Goal: Task Accomplishment & Management: Manage account settings

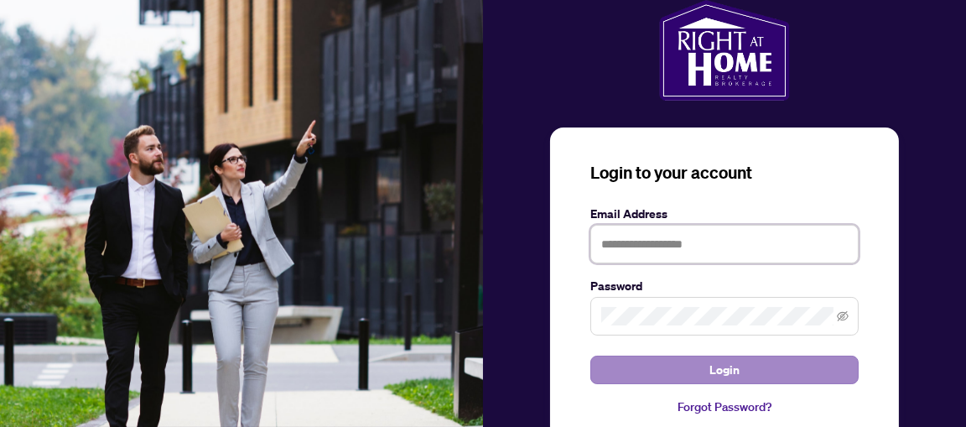
type input "**********"
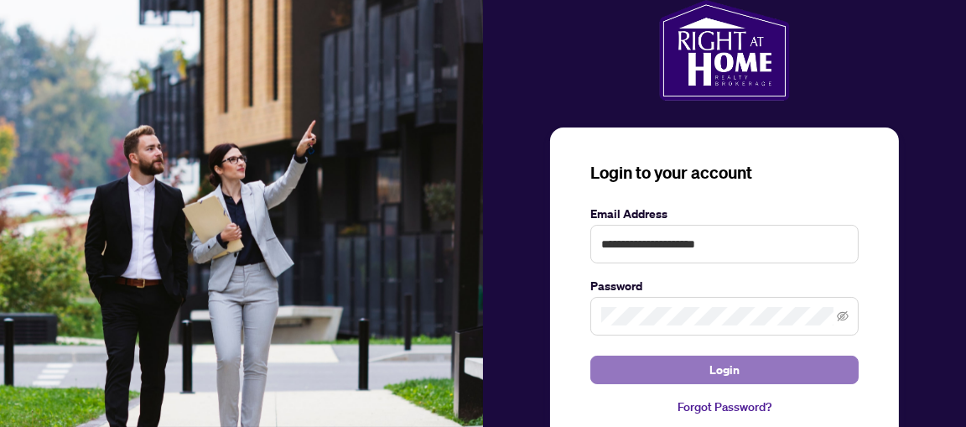
click at [700, 374] on button "Login" at bounding box center [724, 369] width 268 height 29
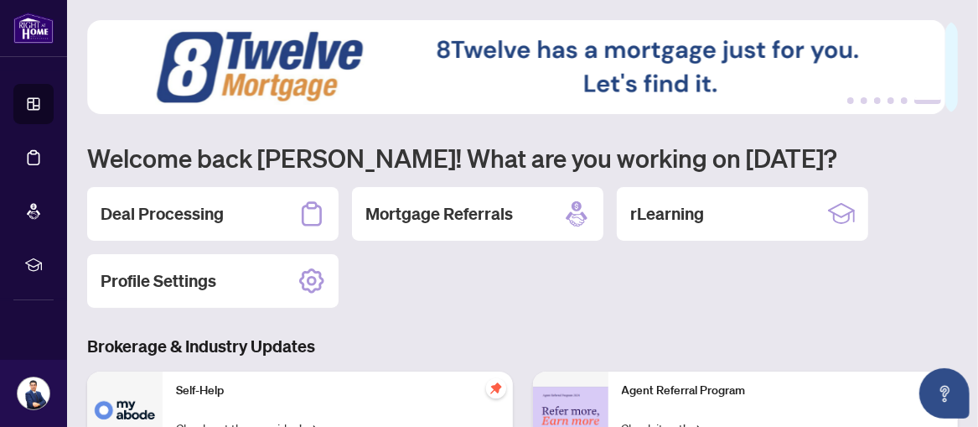
drag, startPoint x: 914, startPoint y: 4, endPoint x: 569, endPoint y: 277, distance: 439.2
click at [569, 277] on div "Deal Processing Mortgage Referrals rLearning Profile Settings" at bounding box center [522, 247] width 871 height 121
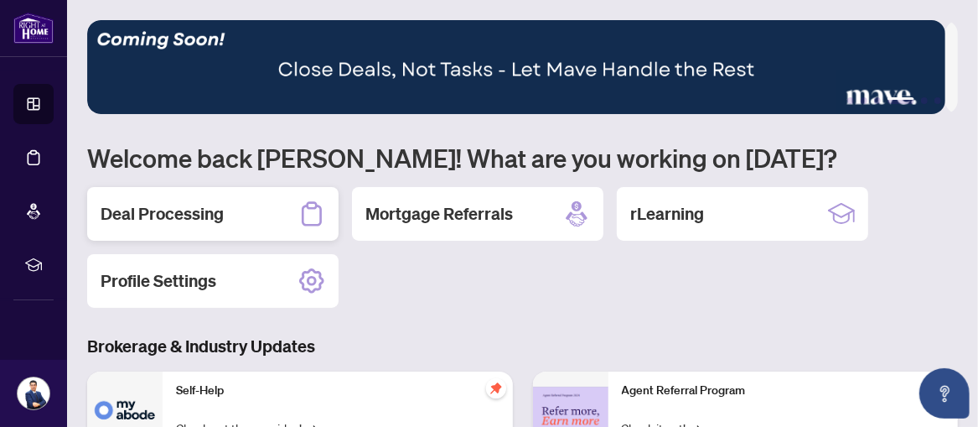
click at [197, 219] on h2 "Deal Processing" at bounding box center [162, 213] width 123 height 23
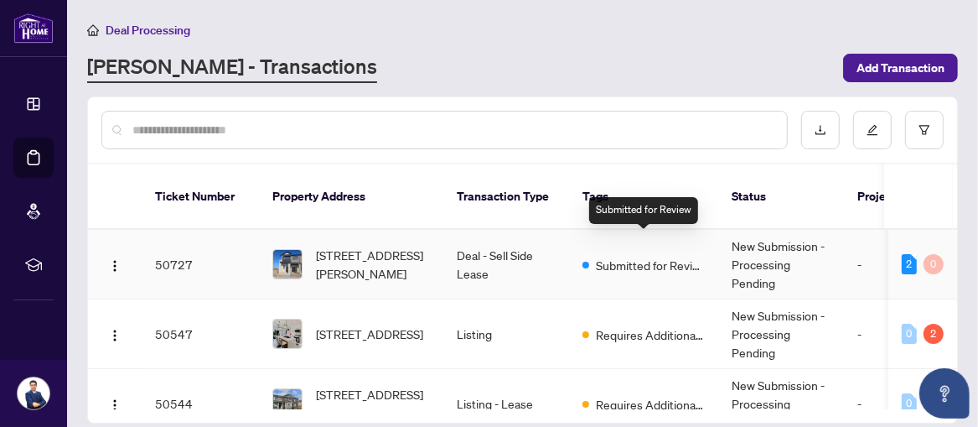
scroll to position [101, 0]
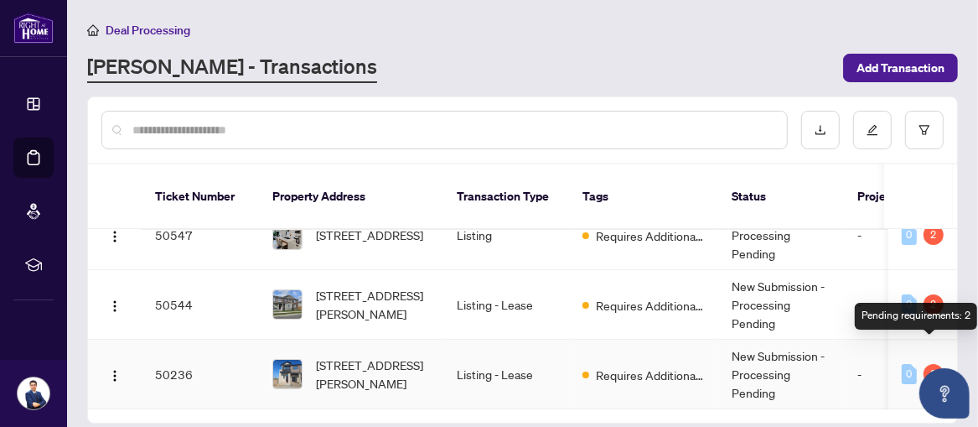
click at [927, 364] on div "2" at bounding box center [934, 374] width 20 height 20
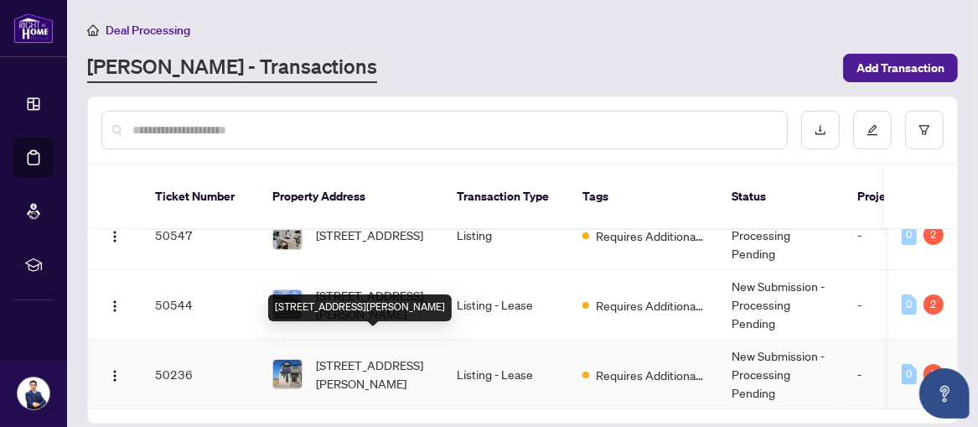
click at [388, 355] on span "[STREET_ADDRESS][PERSON_NAME]" at bounding box center [373, 373] width 114 height 37
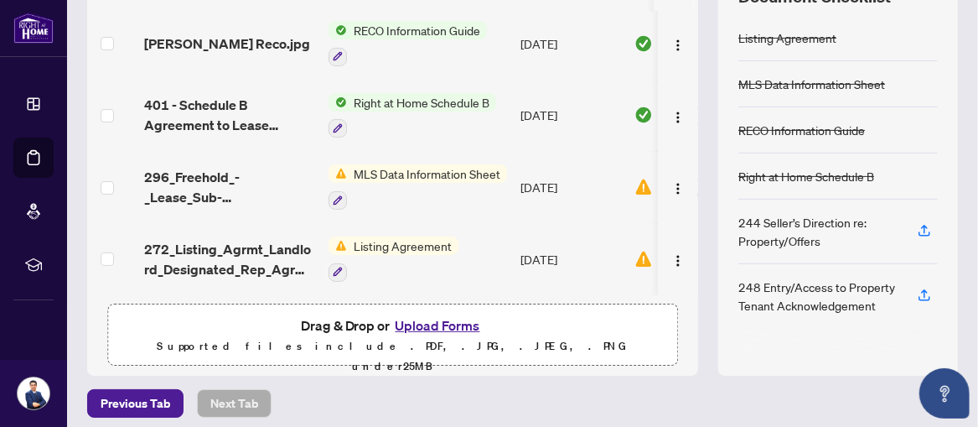
scroll to position [272, 0]
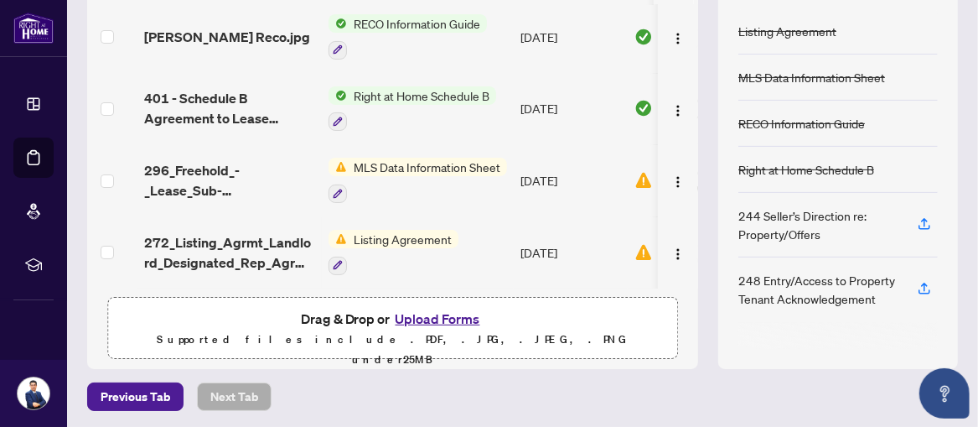
click at [393, 159] on span "MLS Data Information Sheet" at bounding box center [427, 167] width 160 height 18
click at [671, 175] on img "button" at bounding box center [677, 181] width 13 height 13
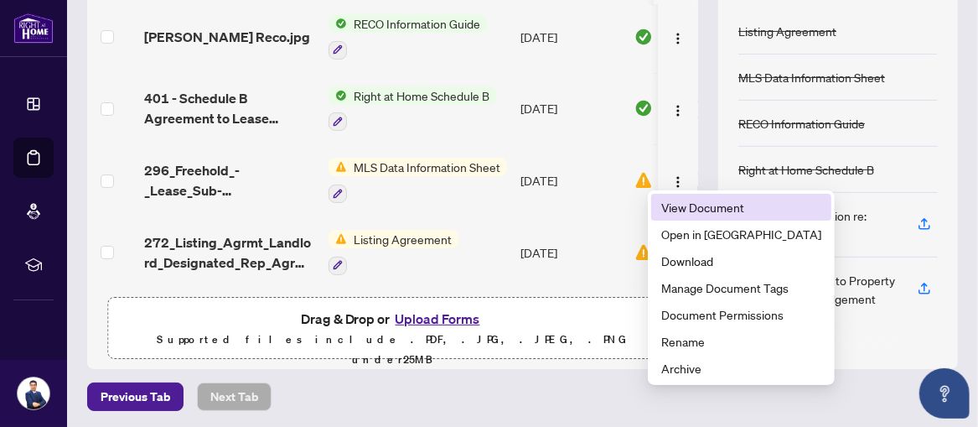
click at [679, 206] on span "View Document" at bounding box center [741, 207] width 160 height 18
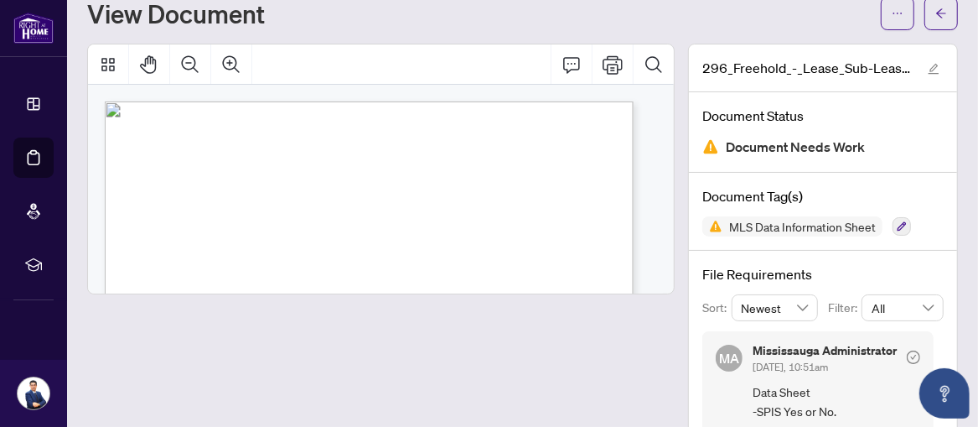
scroll to position [94, 0]
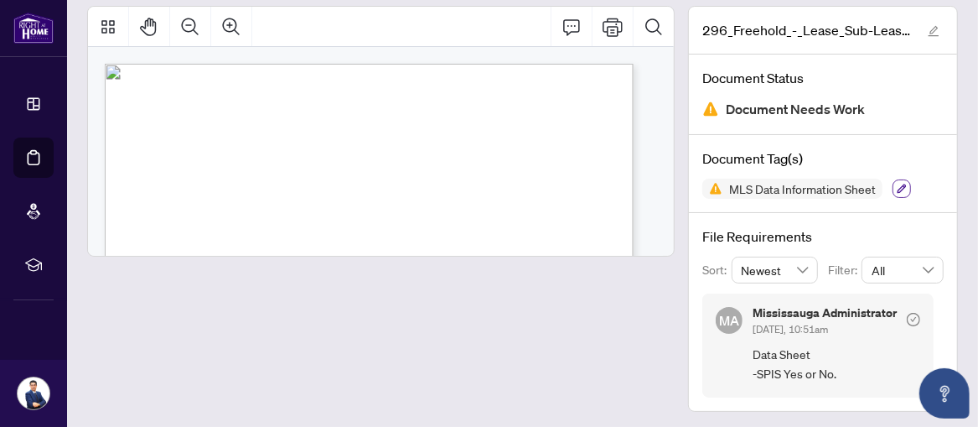
click at [898, 186] on icon "button" at bounding box center [902, 188] width 9 height 9
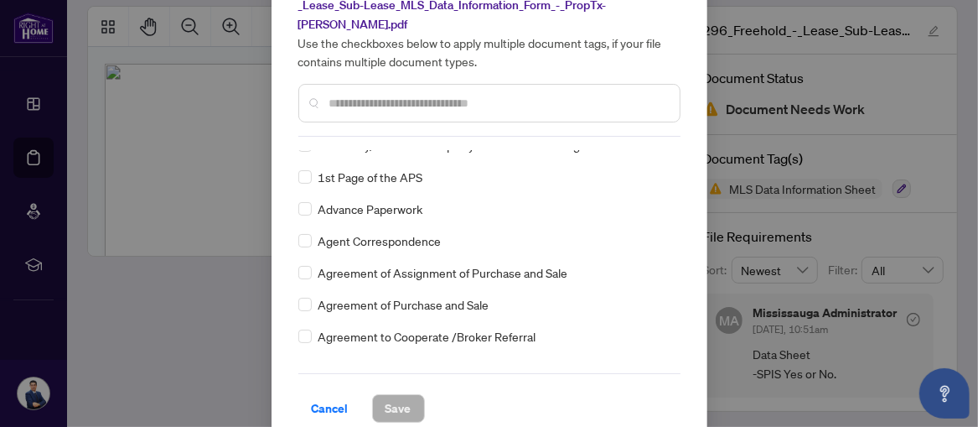
scroll to position [0, 0]
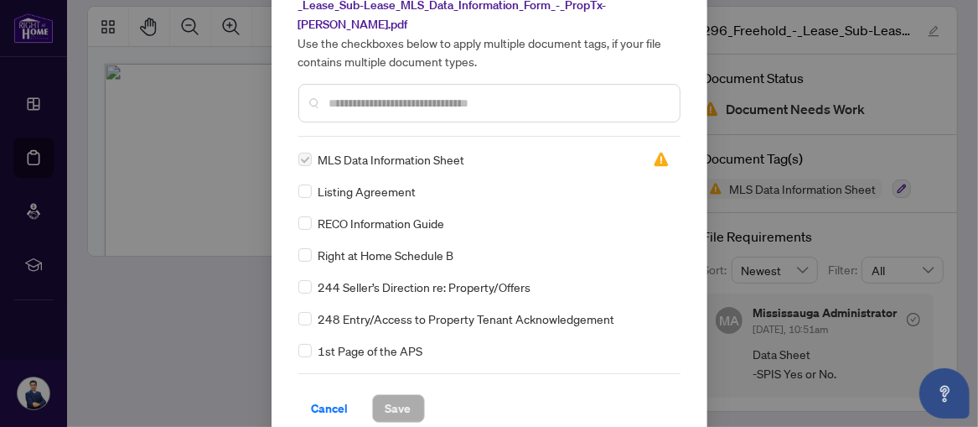
click at [382, 150] on span "MLS Data Information Sheet" at bounding box center [392, 159] width 147 height 18
click at [344, 150] on span "MLS Data Information Sheet" at bounding box center [392, 159] width 147 height 18
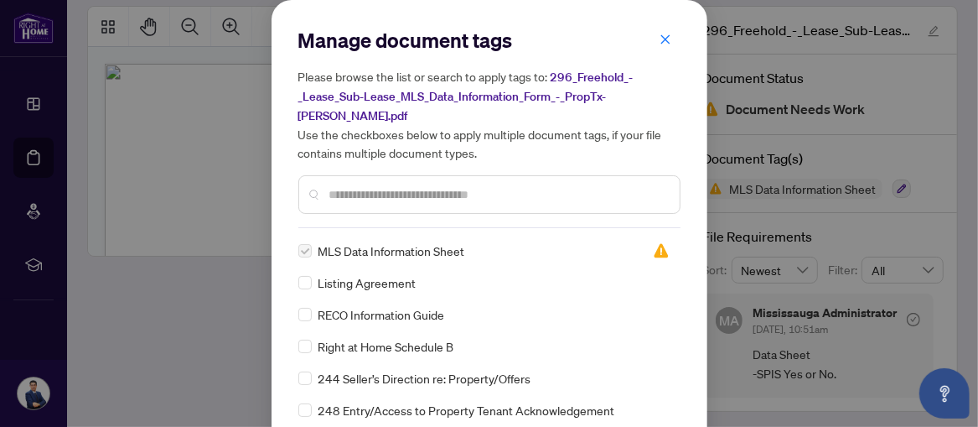
click at [596, 75] on span "296_Freehold_-_Lease_Sub-Lease_MLS_Data_Information_Form_-_PropTx-[PERSON_NAME]…" at bounding box center [465, 97] width 335 height 54
click at [660, 35] on icon "close" at bounding box center [666, 40] width 12 height 12
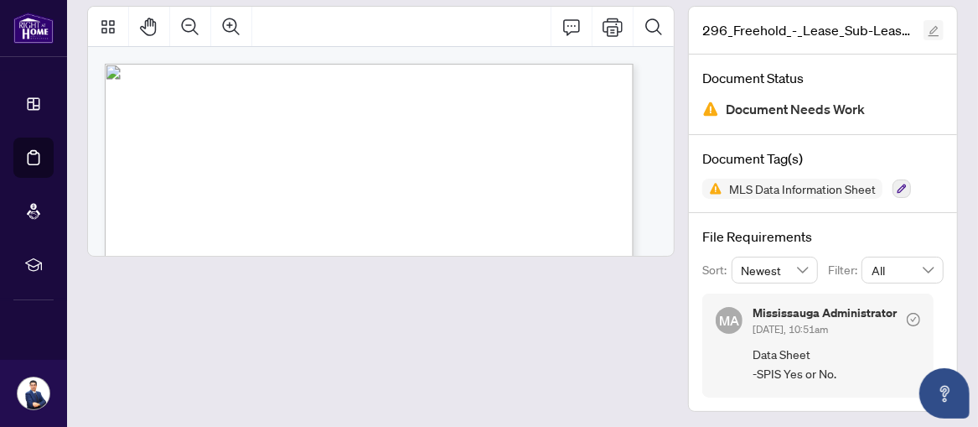
click at [929, 29] on icon "edit" at bounding box center [934, 31] width 11 height 11
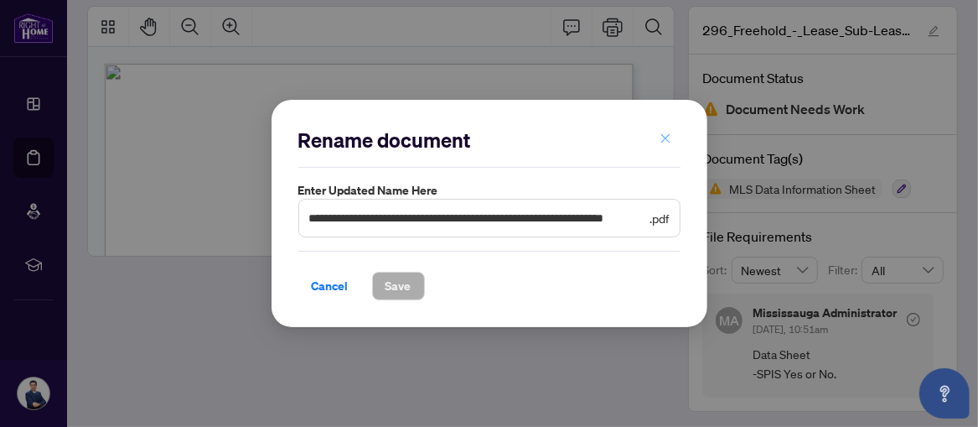
click at [667, 138] on icon "close" at bounding box center [666, 138] width 12 height 12
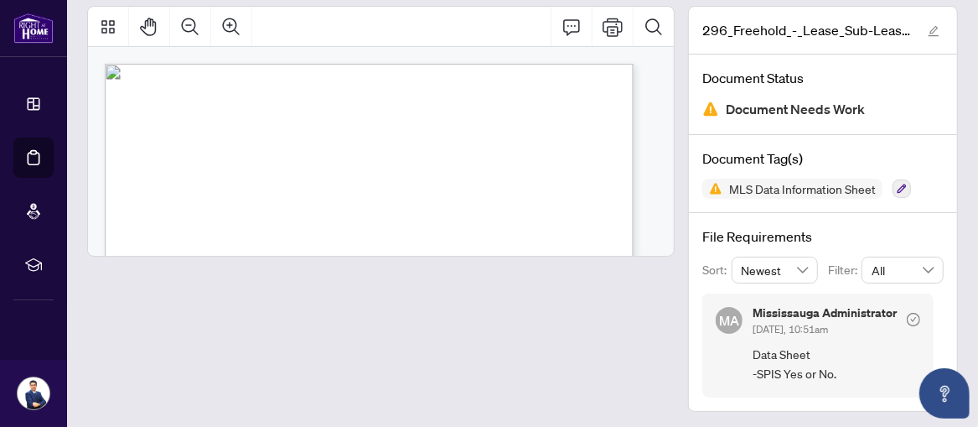
click at [907, 319] on icon "check-circle" at bounding box center [913, 319] width 13 height 13
click at [897, 184] on icon "button" at bounding box center [902, 189] width 10 height 10
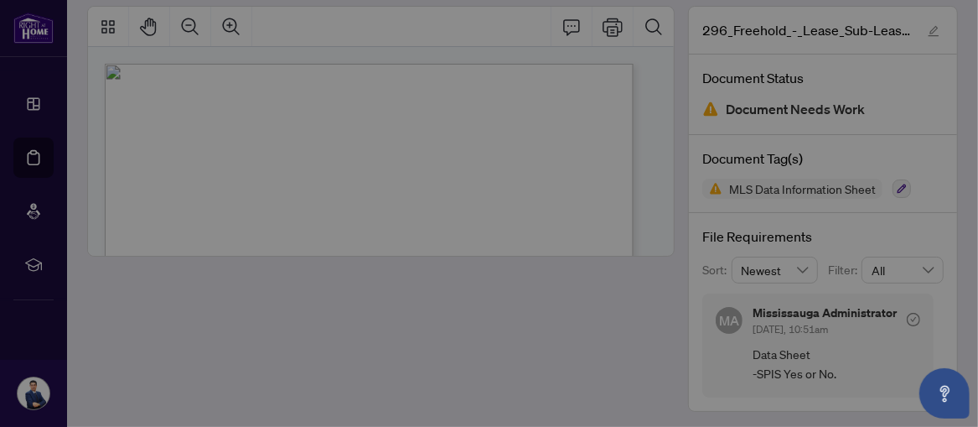
click at [891, 184] on div "Manage document tags Please browse the list or search to apply tags to: 296_Fre…" at bounding box center [489, 213] width 978 height 427
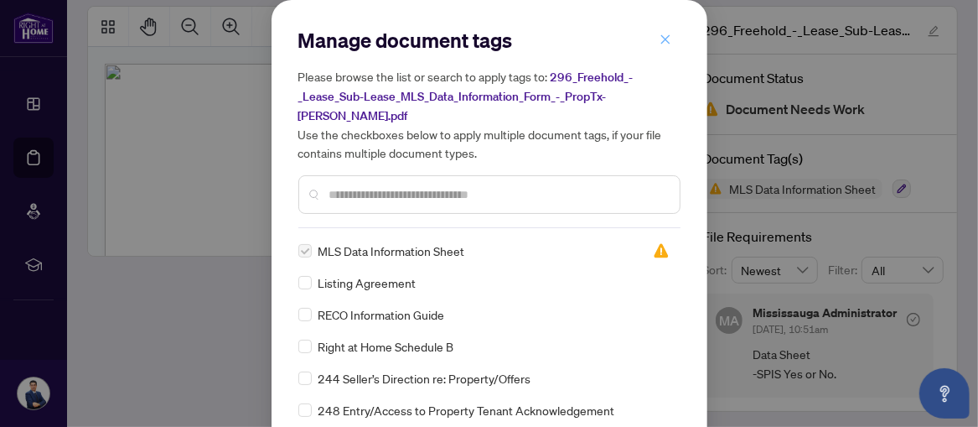
click at [660, 39] on icon "close" at bounding box center [666, 40] width 12 height 12
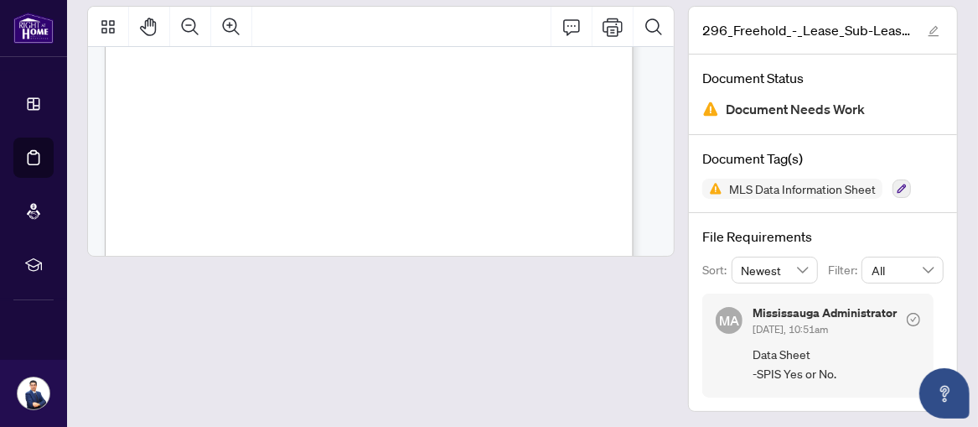
scroll to position [6650, 0]
click at [256, 104] on span "Half Month's Rent + HST" at bounding box center [201, 108] width 107 height 8
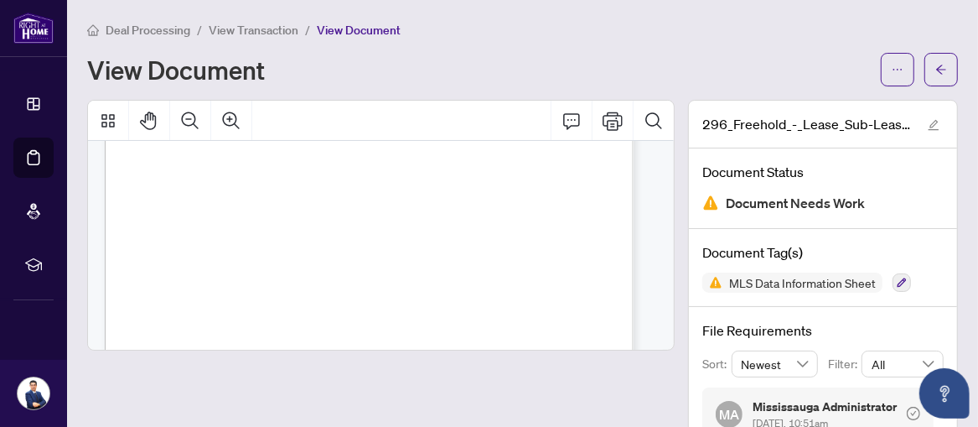
scroll to position [782, 0]
click at [936, 68] on icon "arrow-left" at bounding box center [941, 69] width 10 height 9
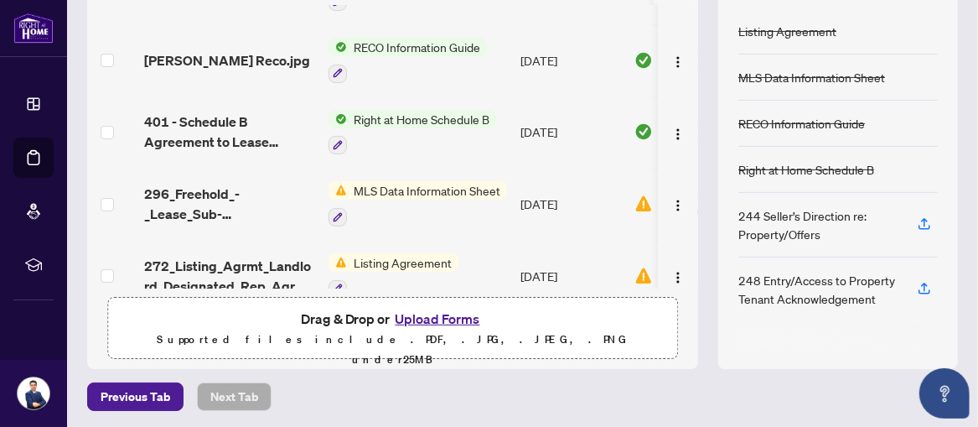
scroll to position [77, 0]
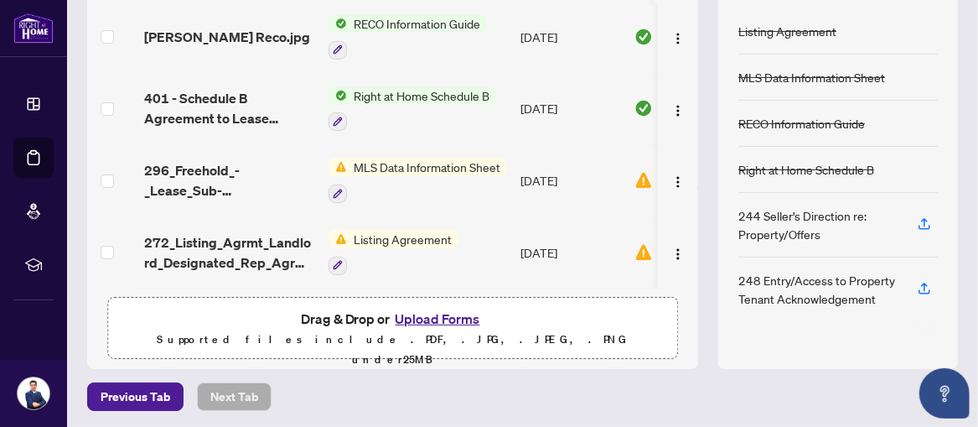
click at [426, 158] on span "MLS Data Information Sheet" at bounding box center [427, 167] width 160 height 18
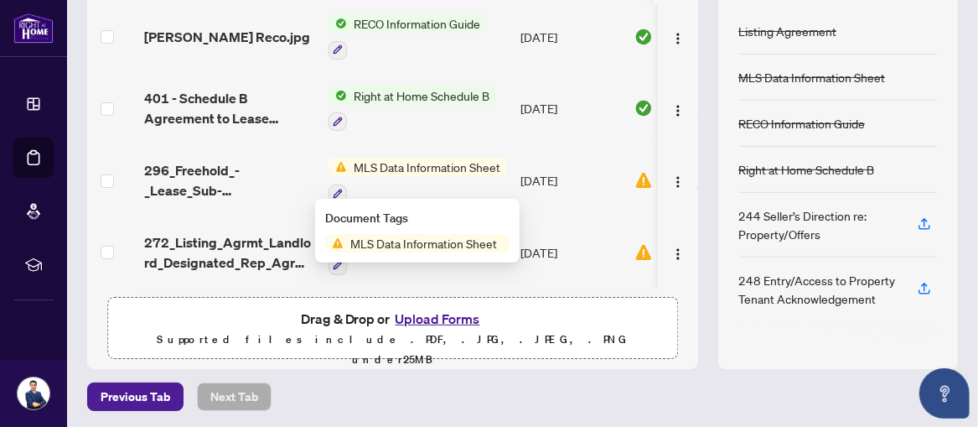
click at [418, 238] on span "MLS Data Information Sheet" at bounding box center [424, 243] width 160 height 18
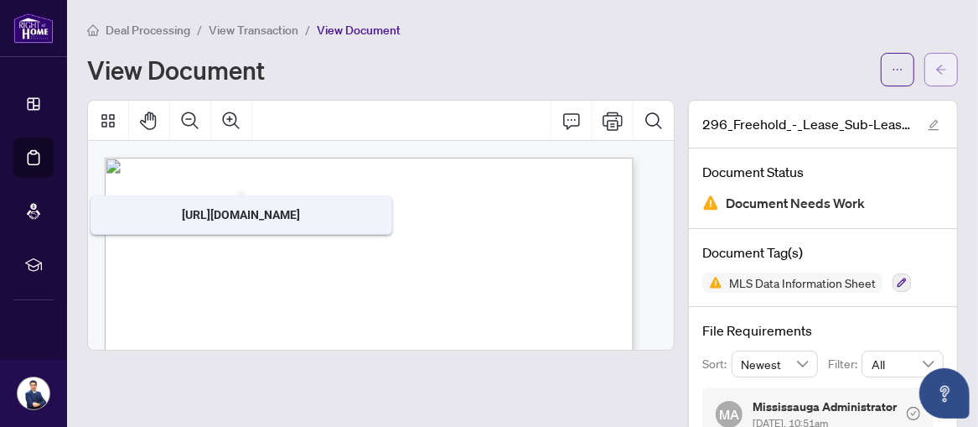
click at [937, 69] on button "button" at bounding box center [942, 70] width 34 height 34
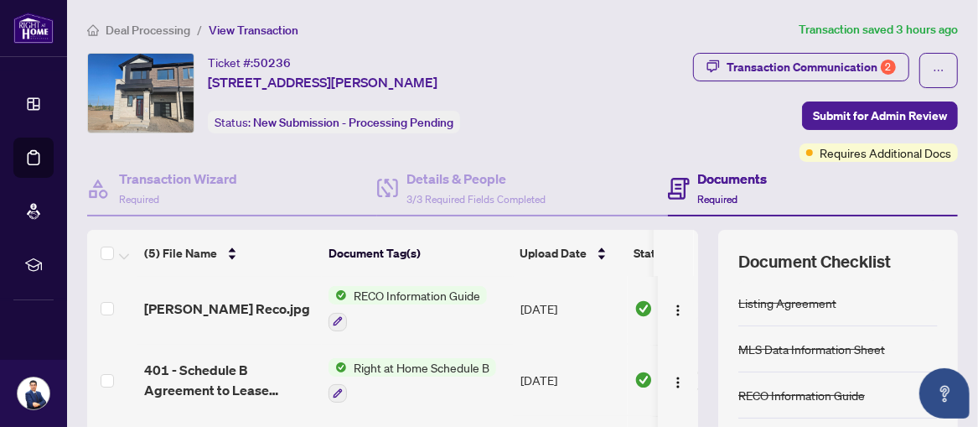
scroll to position [272, 0]
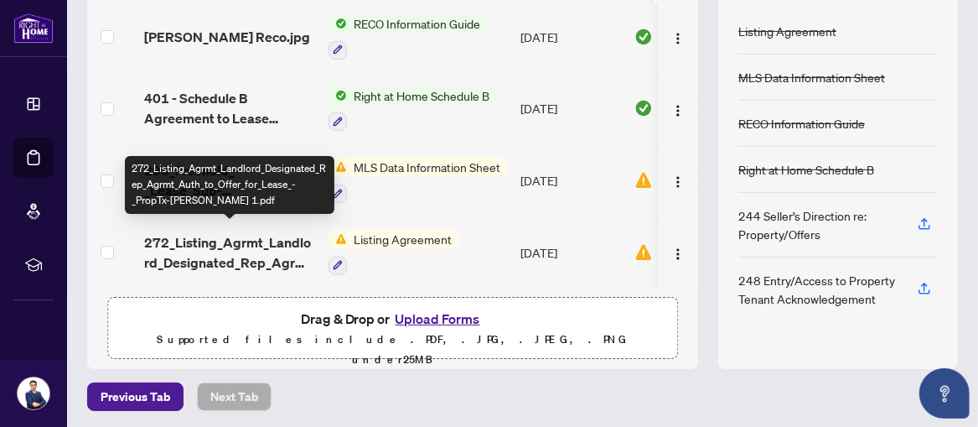
click at [195, 244] on span "272_Listing_Agrmt_Landlord_Designated_Rep_Agrmt_Auth_to_Offer_for_Lease_-_PropT…" at bounding box center [229, 252] width 171 height 40
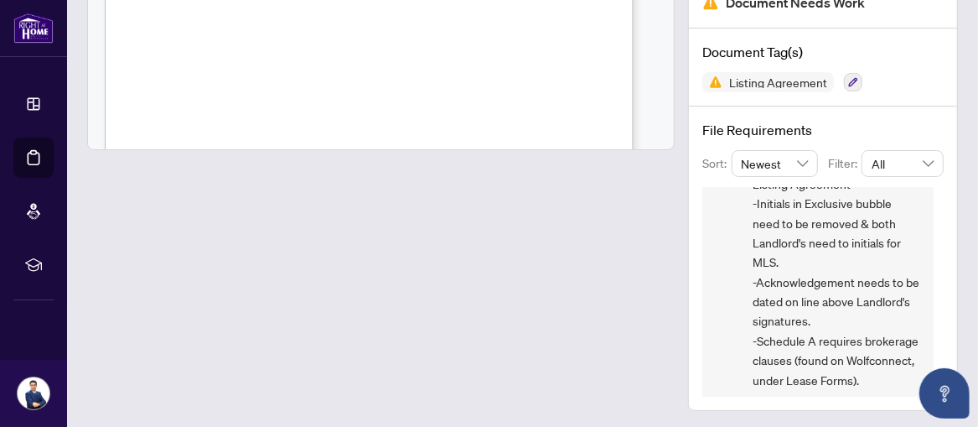
scroll to position [89, 0]
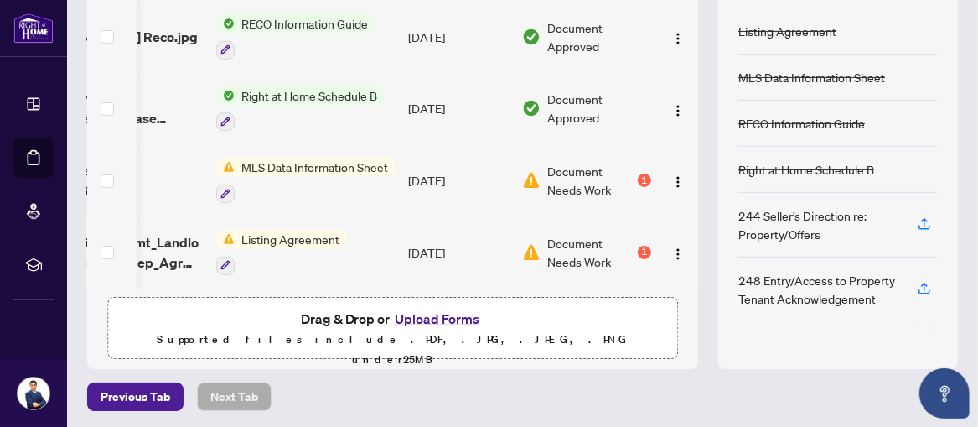
drag, startPoint x: 330, startPoint y: 280, endPoint x: 184, endPoint y: 300, distance: 148.1
click at [184, 300] on div "(5) File Name Document Tag(s) Upload Date Status [PERSON_NAME].jpg RECO Informa…" at bounding box center [392, 163] width 611 height 411
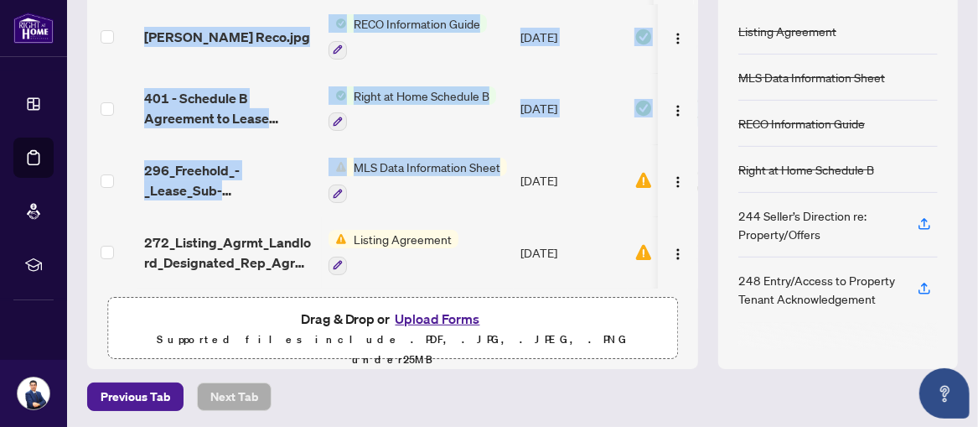
drag, startPoint x: 420, startPoint y: 280, endPoint x: 635, endPoint y: 280, distance: 214.6
click at [635, 280] on div "[PERSON_NAME].jpg RECO Information Guide [DATE] Document Approved [PERSON_NAME]…" at bounding box center [392, 146] width 611 height 283
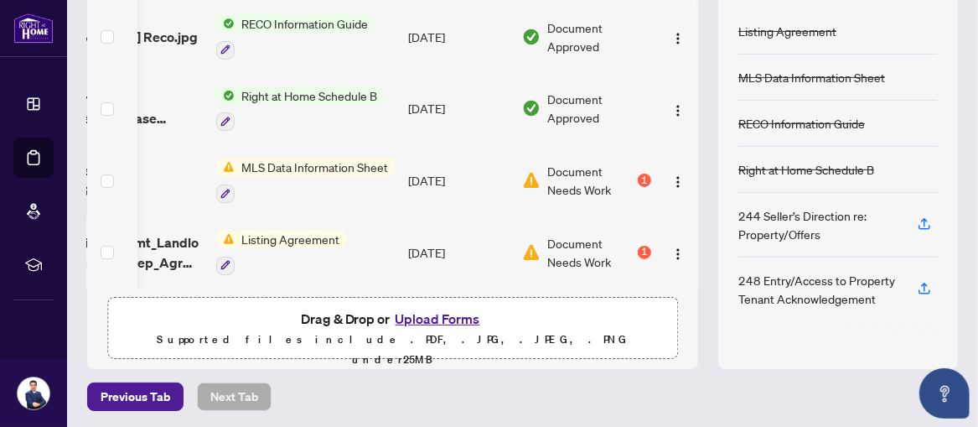
click at [96, 314] on div "(5) File Name Document Tag(s) Upload Date Status [PERSON_NAME].jpg RECO Informa…" at bounding box center [392, 163] width 611 height 411
click at [251, 232] on span "Listing Agreement" at bounding box center [290, 239] width 111 height 18
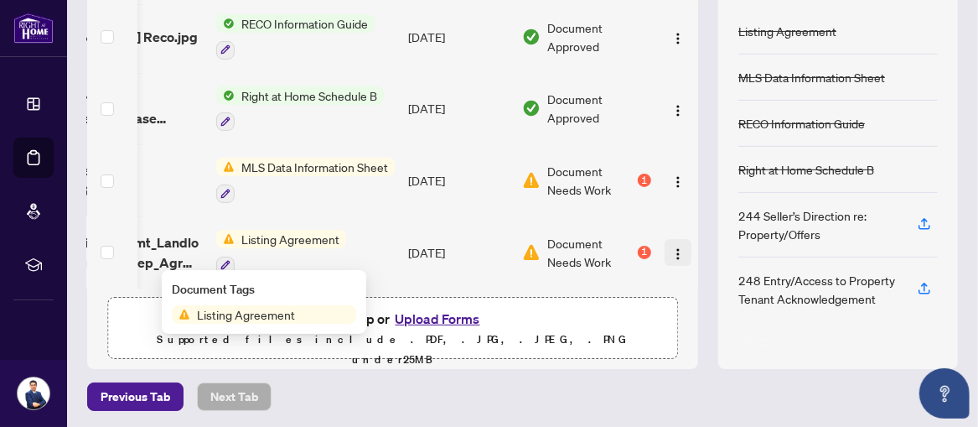
click at [671, 247] on img "button" at bounding box center [677, 253] width 13 height 13
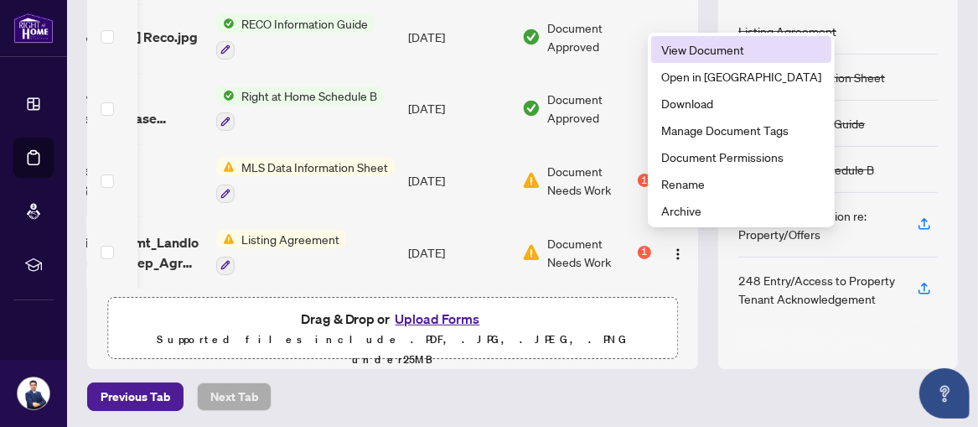
click at [716, 49] on span "View Document" at bounding box center [741, 49] width 160 height 18
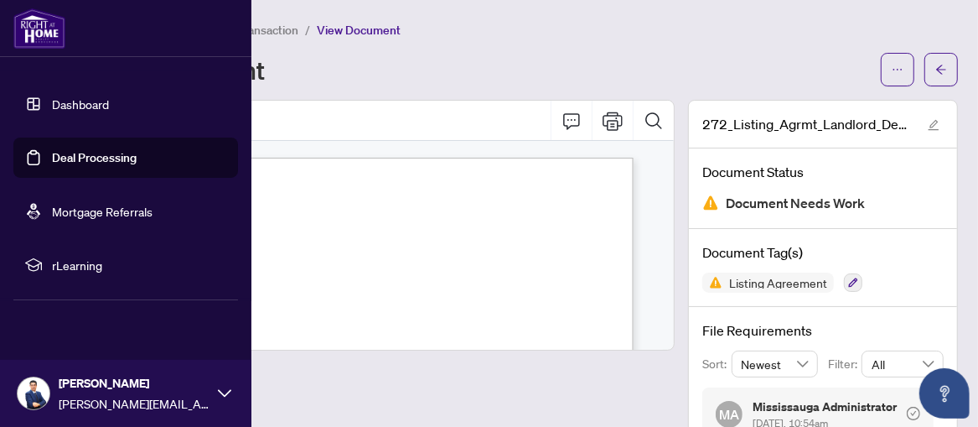
click at [73, 103] on link "Dashboard" at bounding box center [80, 103] width 57 height 15
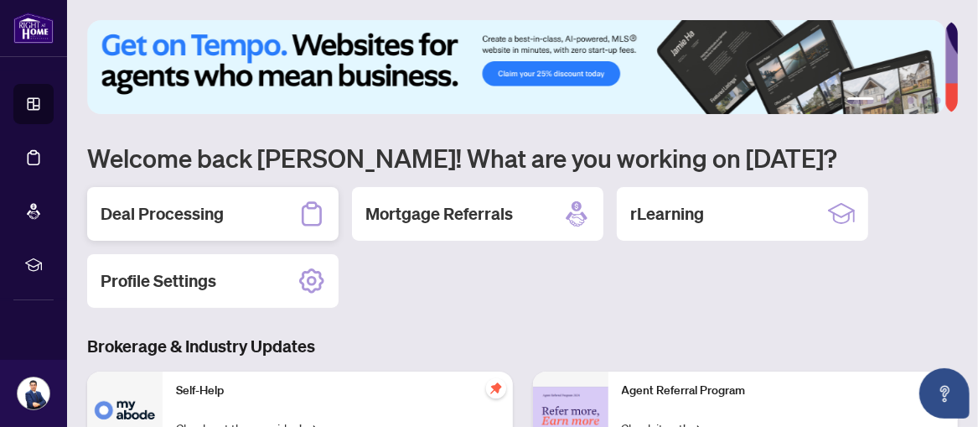
click at [151, 213] on h2 "Deal Processing" at bounding box center [162, 213] width 123 height 23
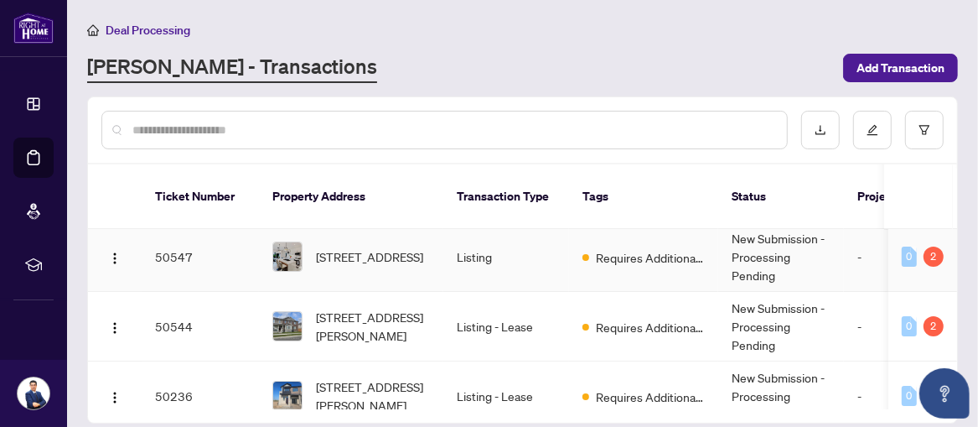
scroll to position [101, 0]
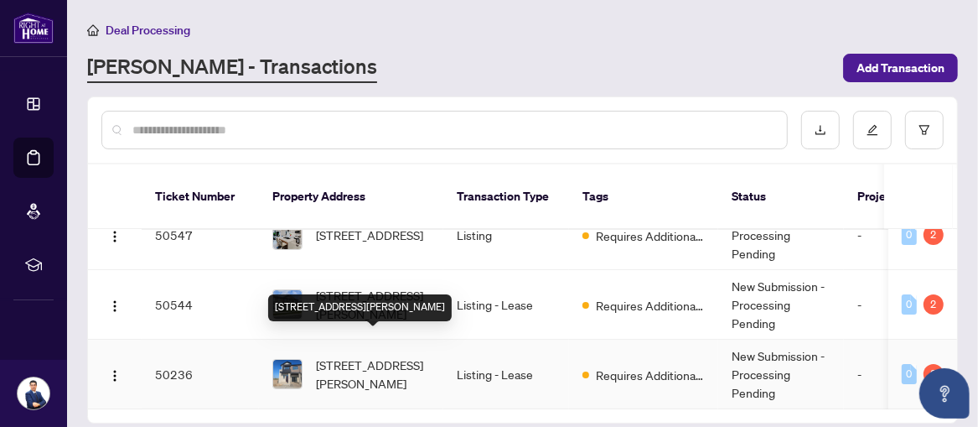
click at [380, 355] on span "[STREET_ADDRESS][PERSON_NAME]" at bounding box center [373, 373] width 114 height 37
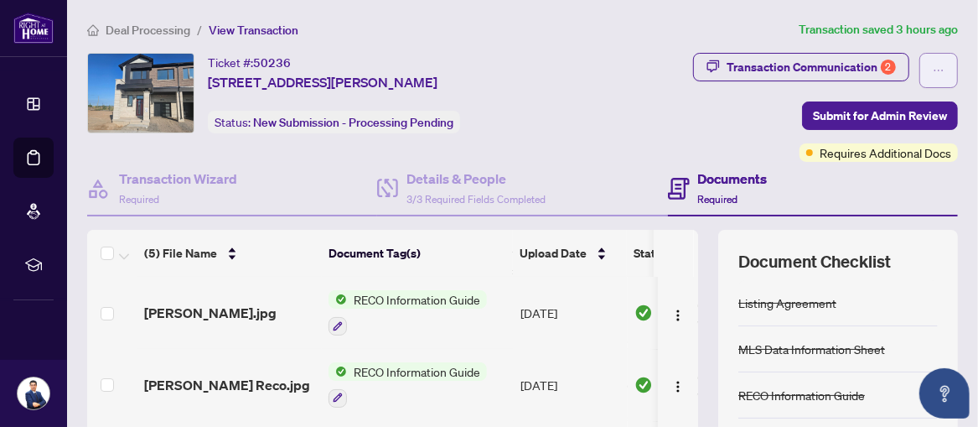
click at [932, 63] on button "button" at bounding box center [939, 70] width 39 height 35
click at [695, 118] on div "Transaction Communication 2 Submit for Admin Review Requires Additional Docs" at bounding box center [769, 107] width 378 height 109
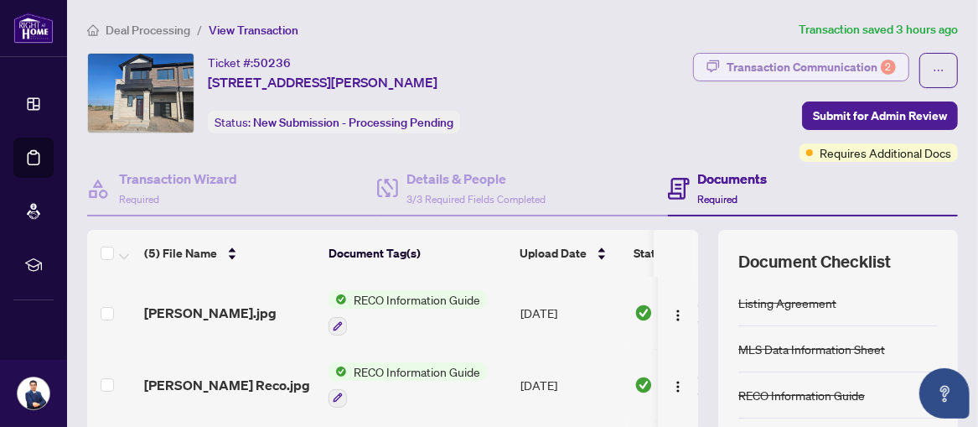
click at [813, 62] on div "Transaction Communication 2" at bounding box center [811, 67] width 169 height 27
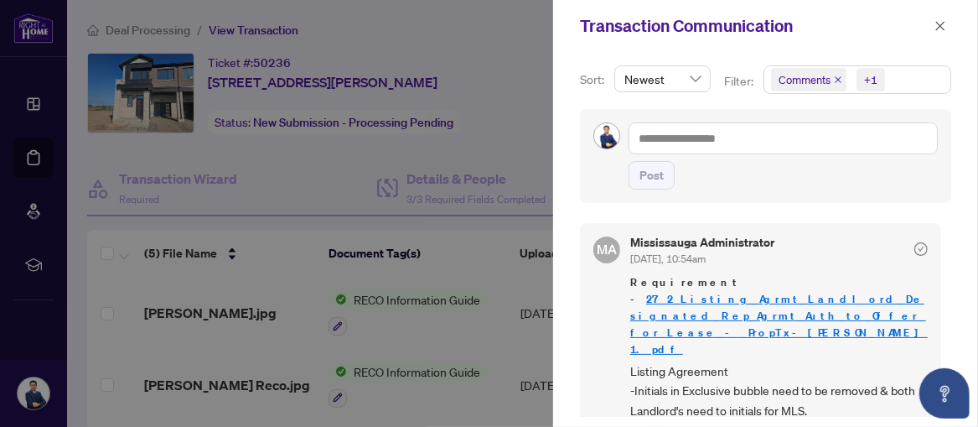
scroll to position [139, 0]
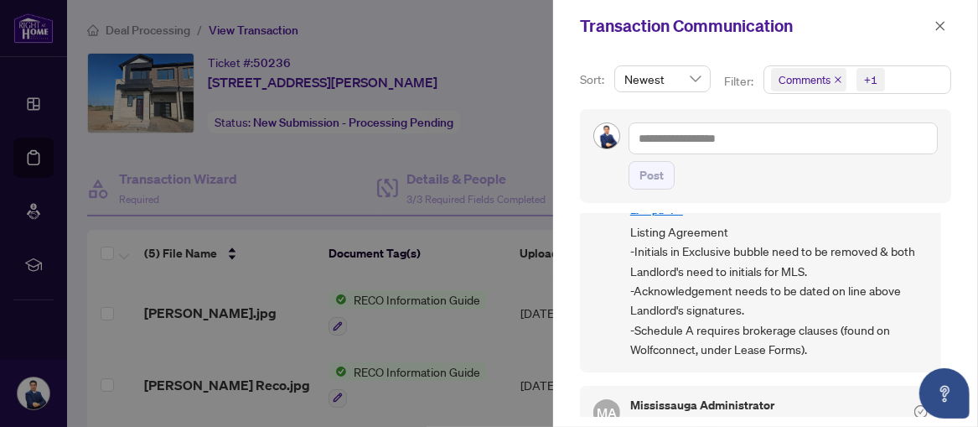
click at [947, 289] on div "Sort: Newest Filter: Comments +1 Post MA [GEOGRAPHIC_DATA] Administrator [DATE]…" at bounding box center [765, 239] width 425 height 375
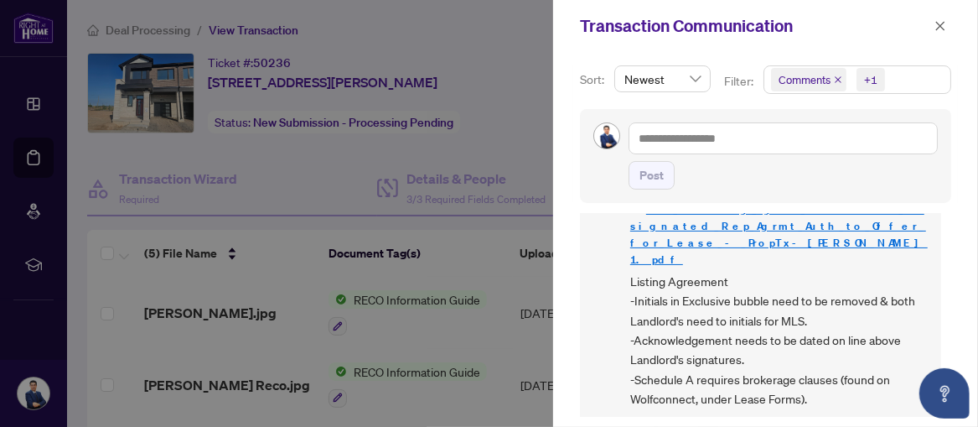
scroll to position [0, 0]
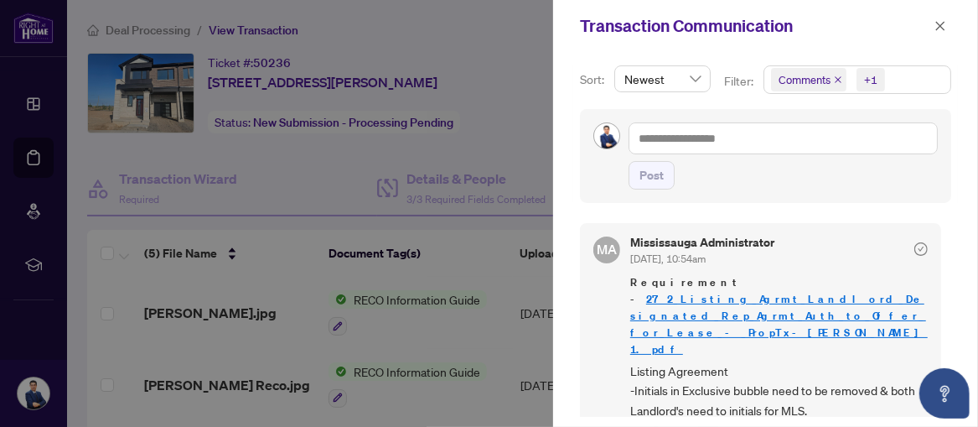
click at [510, 228] on div at bounding box center [489, 213] width 978 height 427
click at [942, 24] on icon "close" at bounding box center [940, 25] width 9 height 9
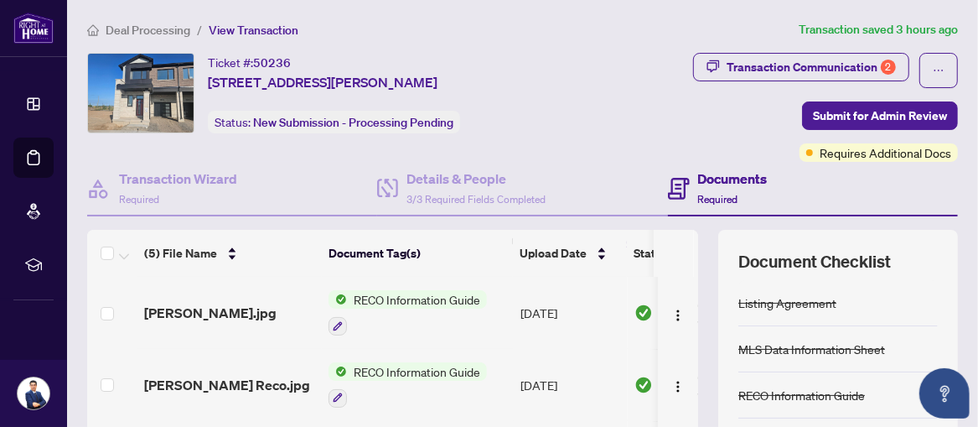
click at [877, 185] on div "Documents Required" at bounding box center [813, 189] width 290 height 54
click at [856, 192] on div "Documents Required" at bounding box center [813, 189] width 290 height 54
click at [681, 109] on div "Transaction Communication 2 Submit for Admin Review Requires Additional Docs" at bounding box center [769, 107] width 378 height 109
click at [686, 122] on div "Transaction Communication 2 Submit for Admin Review Requires Additional Docs" at bounding box center [769, 107] width 378 height 109
click at [645, 35] on ol "Deal Processing / View Transaction" at bounding box center [439, 29] width 705 height 19
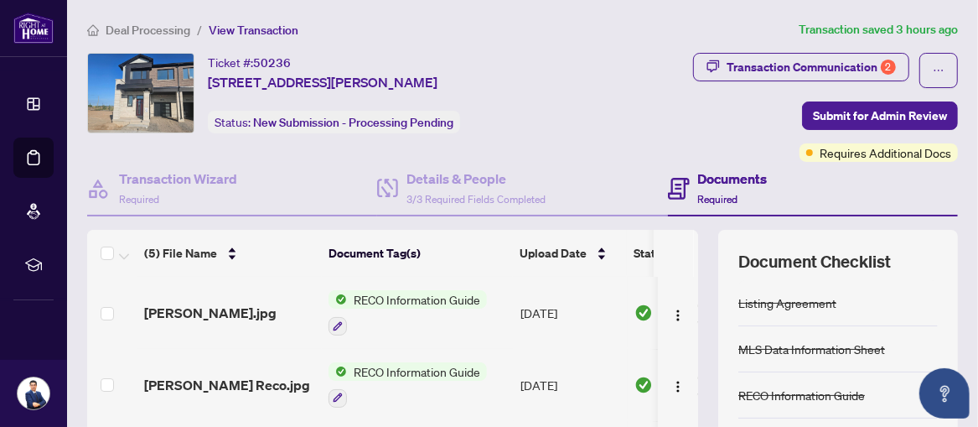
click at [640, 122] on div "Transaction Communication 2 Submit for Admin Review Requires Additional Docs" at bounding box center [769, 107] width 378 height 109
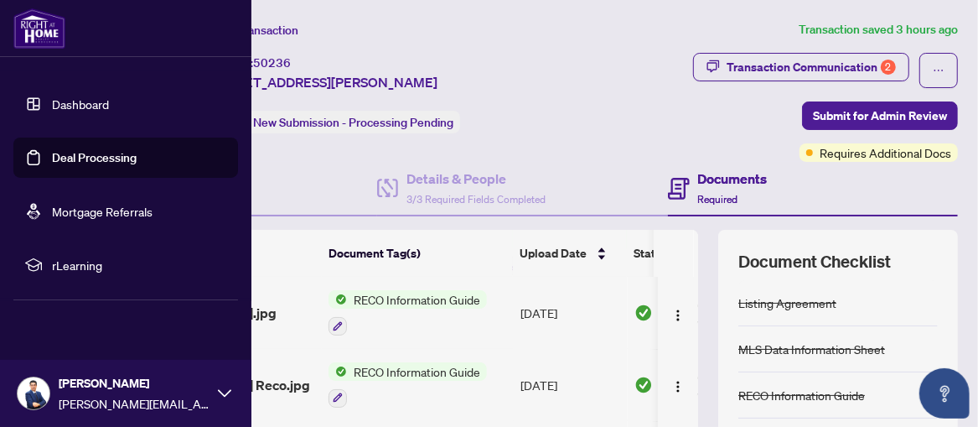
click at [60, 111] on link "Dashboard" at bounding box center [80, 103] width 57 height 15
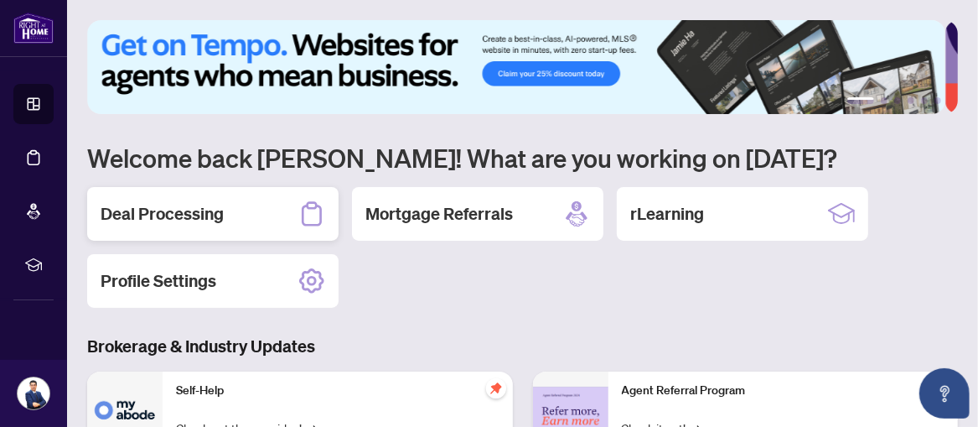
click at [161, 212] on h2 "Deal Processing" at bounding box center [162, 213] width 123 height 23
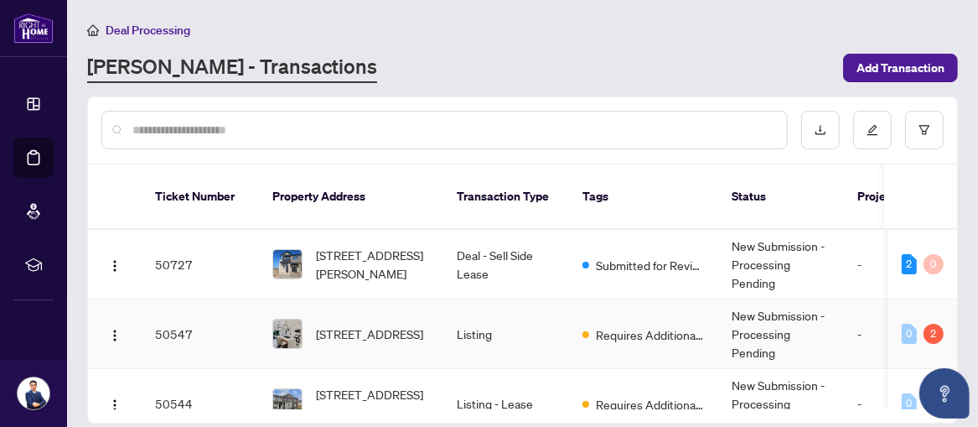
scroll to position [101, 0]
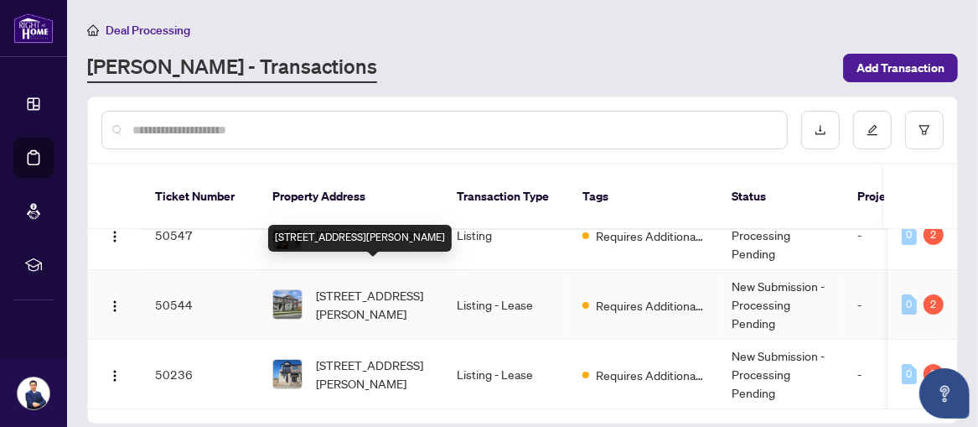
click at [373, 286] on span "[STREET_ADDRESS][PERSON_NAME]" at bounding box center [373, 304] width 114 height 37
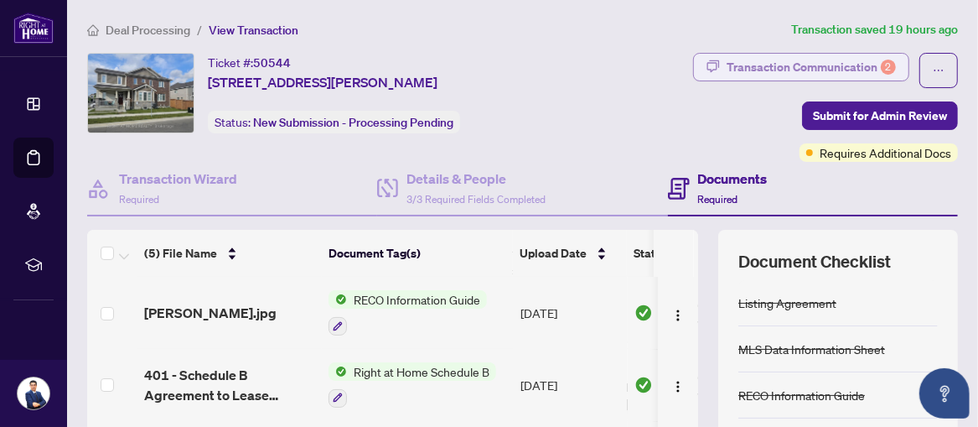
click at [794, 60] on div "Transaction Communication 2" at bounding box center [811, 67] width 169 height 27
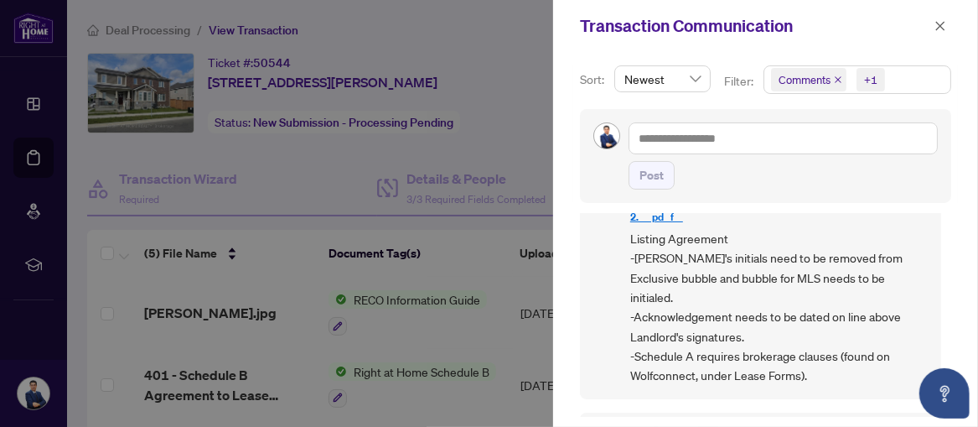
scroll to position [272, 0]
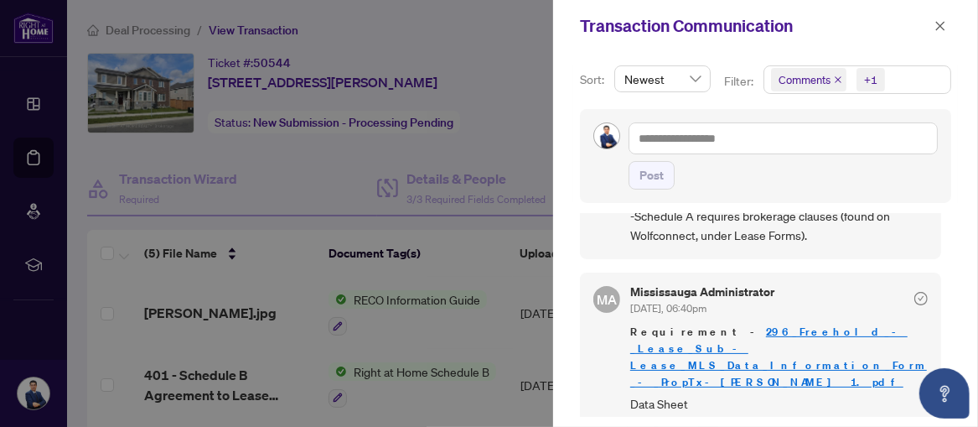
click at [454, 237] on div at bounding box center [489, 213] width 978 height 427
click at [938, 23] on icon "close" at bounding box center [940, 25] width 9 height 9
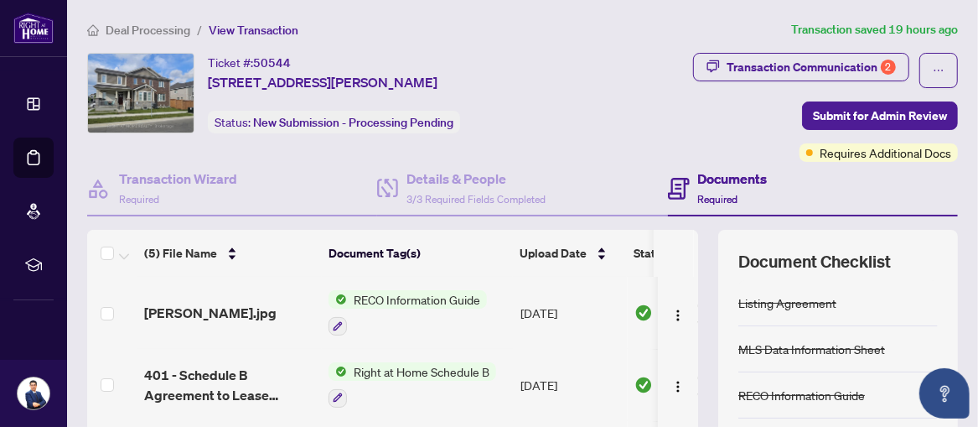
click at [610, 86] on div "Transaction Communication 2 Submit for Admin Review Requires Additional Docs" at bounding box center [769, 107] width 378 height 109
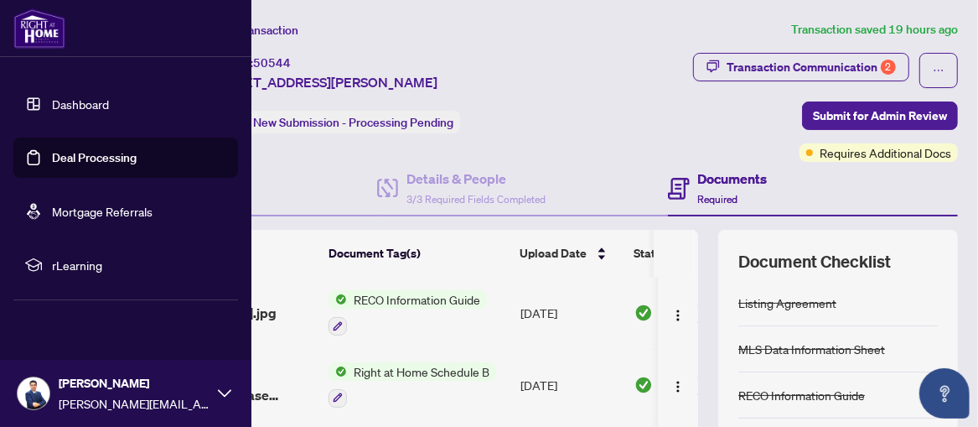
click at [70, 102] on link "Dashboard" at bounding box center [80, 103] width 57 height 15
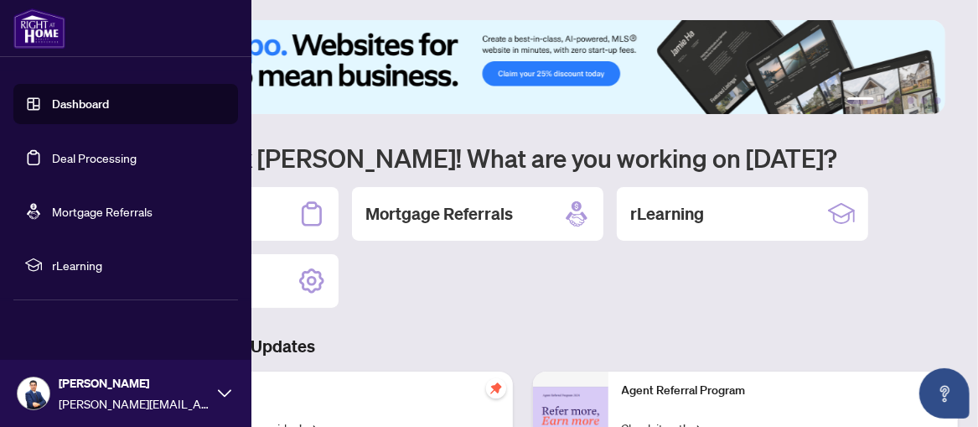
click at [66, 160] on link "Deal Processing" at bounding box center [94, 157] width 85 height 15
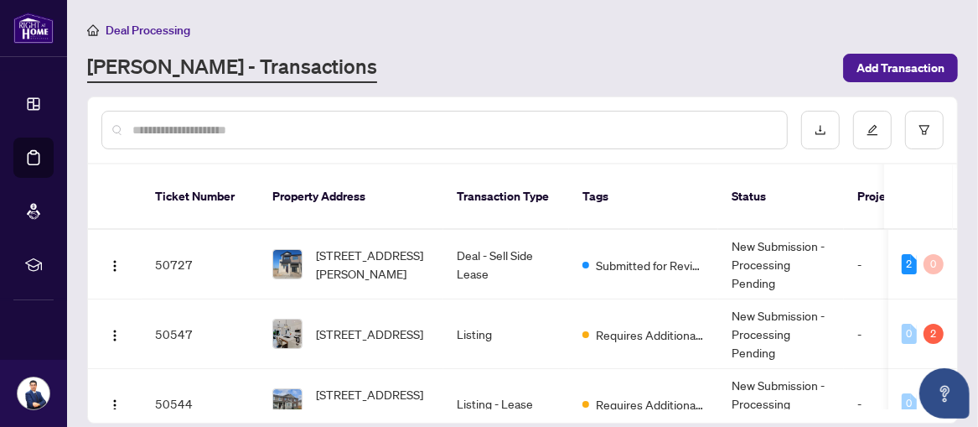
click at [588, 157] on div at bounding box center [522, 129] width 869 height 65
click at [438, 61] on div "[PERSON_NAME] - Transactions" at bounding box center [460, 68] width 746 height 30
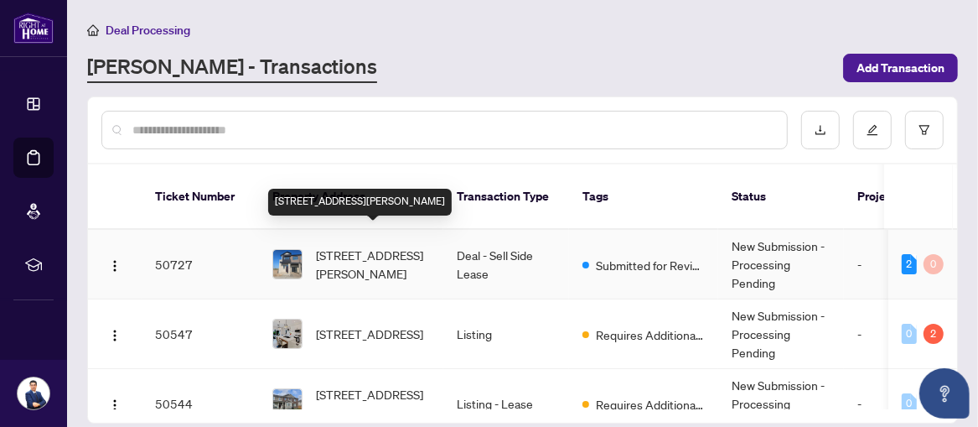
click at [349, 249] on span "[STREET_ADDRESS][PERSON_NAME]" at bounding box center [373, 264] width 114 height 37
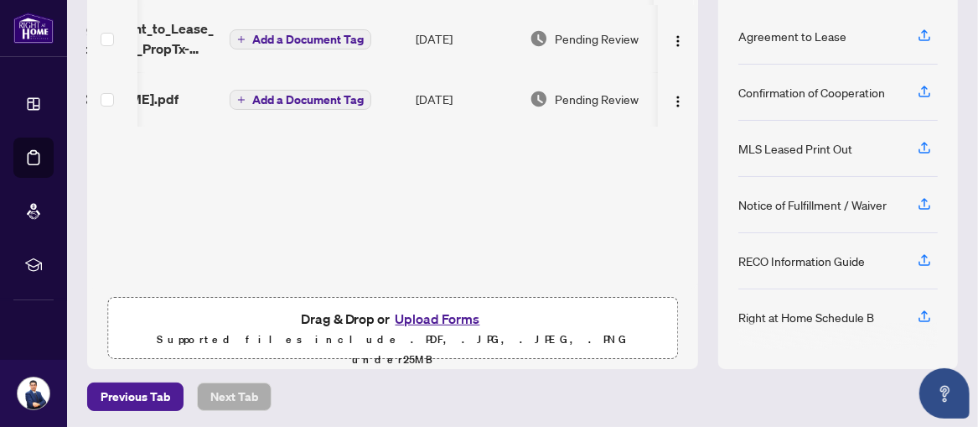
scroll to position [0, 122]
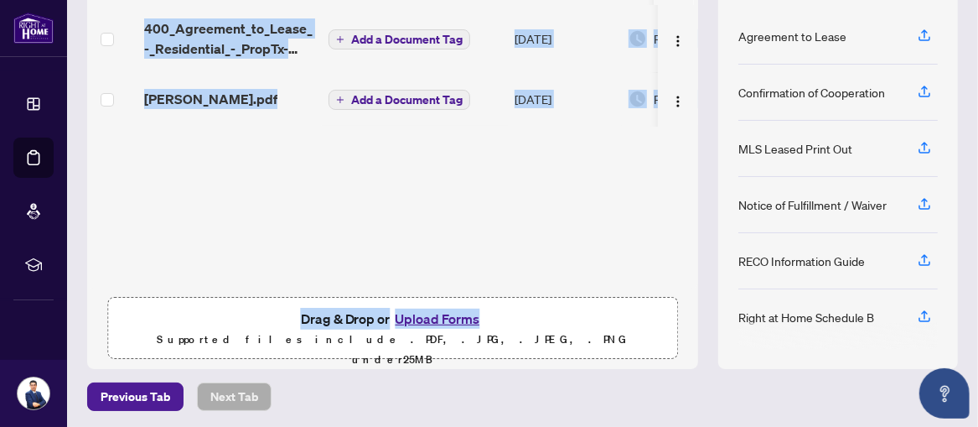
drag, startPoint x: 420, startPoint y: 280, endPoint x: 578, endPoint y: 288, distance: 157.8
click at [577, 294] on div "(2) File Name Document Tag(s) Upload Date Status 400_Agreement_to_Lease_-_Resid…" at bounding box center [392, 163] width 611 height 411
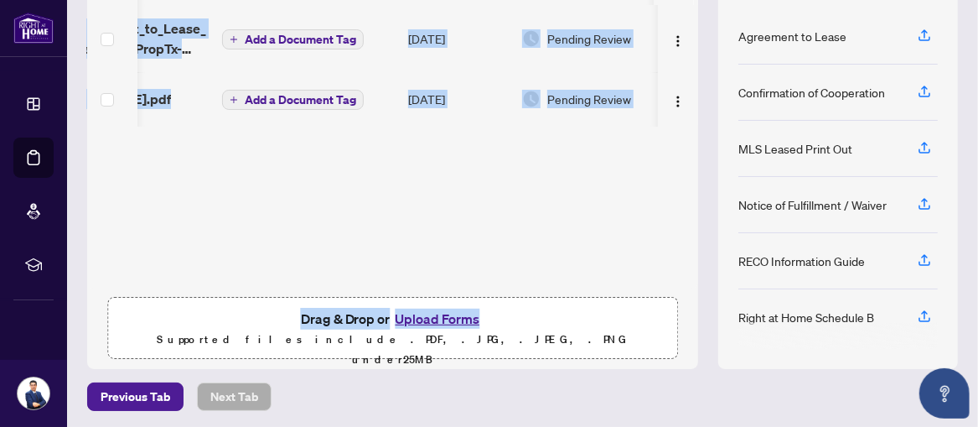
click at [460, 205] on div "400_Agreement_to_Lease_-_Residential_-_PropTx-[PERSON_NAME].pdf Add a Document …" at bounding box center [392, 146] width 611 height 283
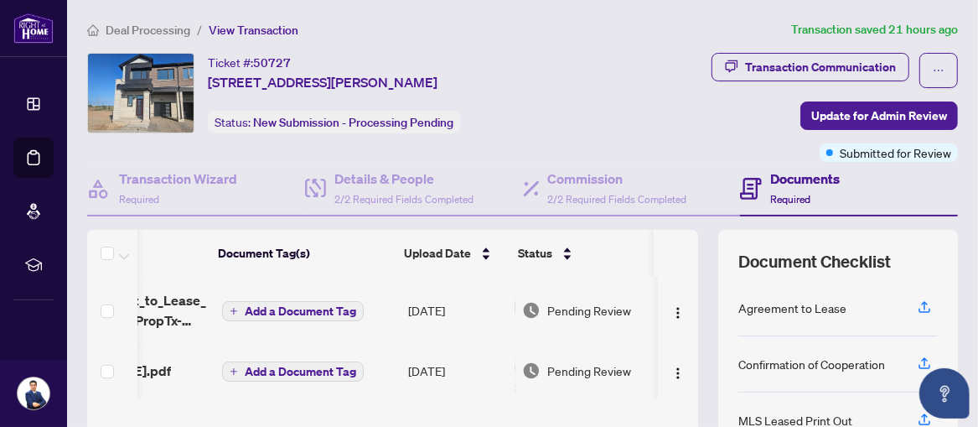
click at [658, 118] on div "Transaction Communication Update for Admin Review Submitted for Review" at bounding box center [773, 107] width 369 height 109
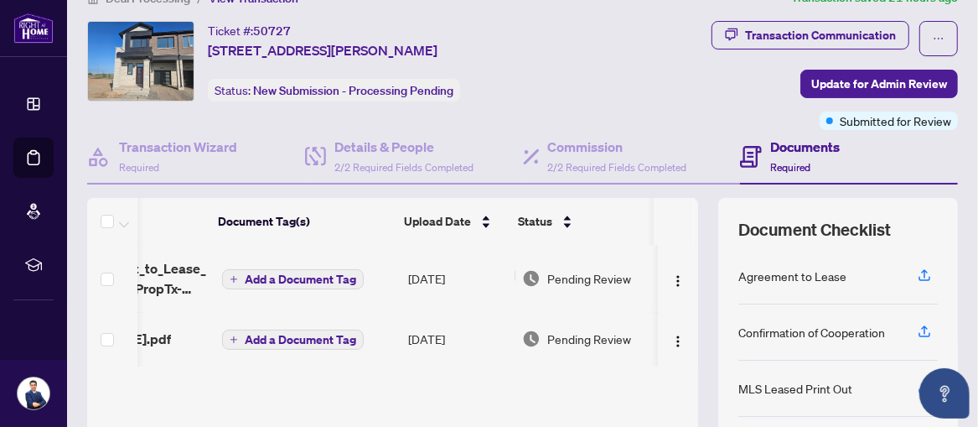
scroll to position [0, 0]
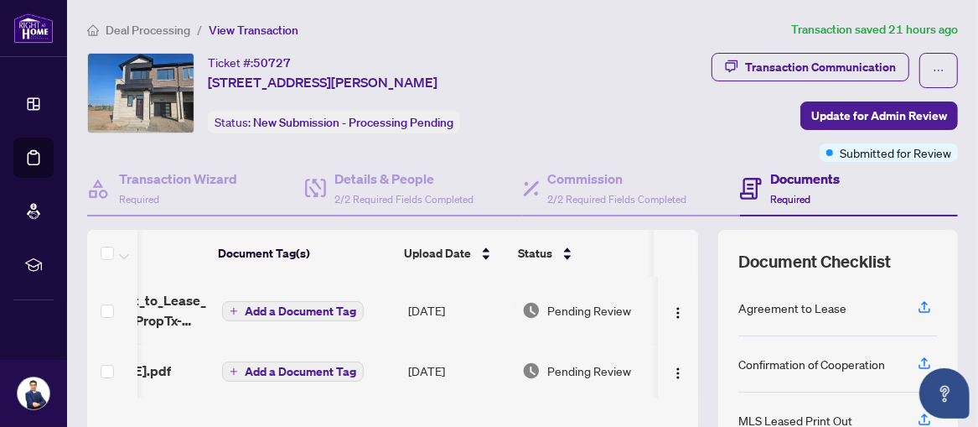
drag, startPoint x: 855, startPoint y: 0, endPoint x: 626, endPoint y: 90, distance: 245.8
click at [626, 90] on div "Transaction Communication Update for Admin Review Submitted for Review" at bounding box center [773, 107] width 369 height 109
click at [647, 125] on div "Transaction Communication Update for Admin Review Submitted for Review" at bounding box center [773, 107] width 369 height 109
click at [632, 117] on div "Transaction Communication Update for Admin Review Submitted for Review" at bounding box center [773, 107] width 369 height 109
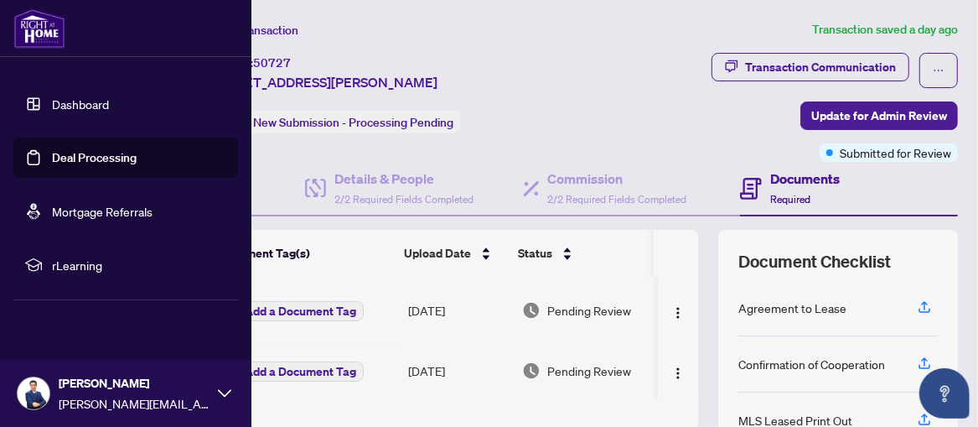
click at [52, 106] on link "Dashboard" at bounding box center [80, 103] width 57 height 15
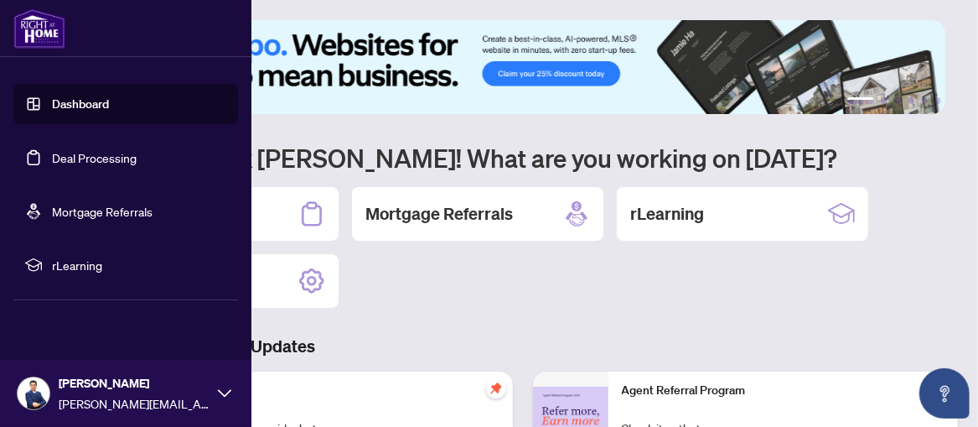
click at [77, 103] on link "Dashboard" at bounding box center [80, 103] width 57 height 15
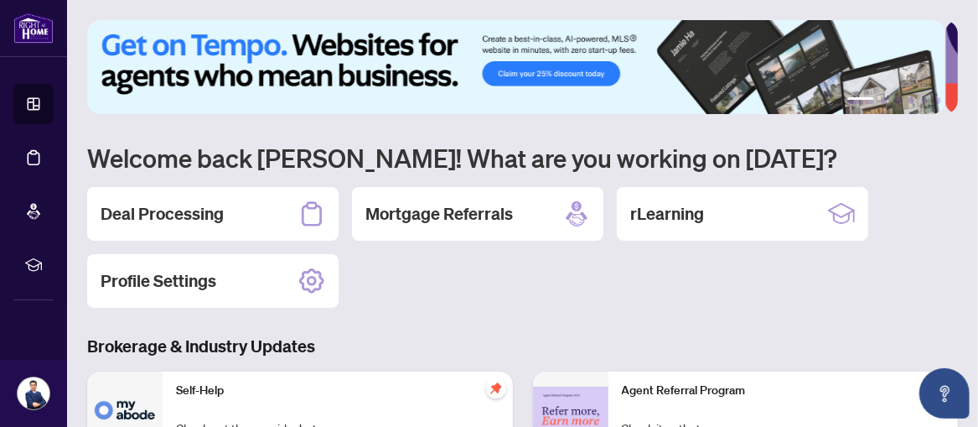
click at [491, 294] on div "Deal Processing Mortgage Referrals rLearning Profile Settings" at bounding box center [522, 247] width 871 height 121
click at [162, 213] on h2 "Deal Processing" at bounding box center [162, 213] width 123 height 23
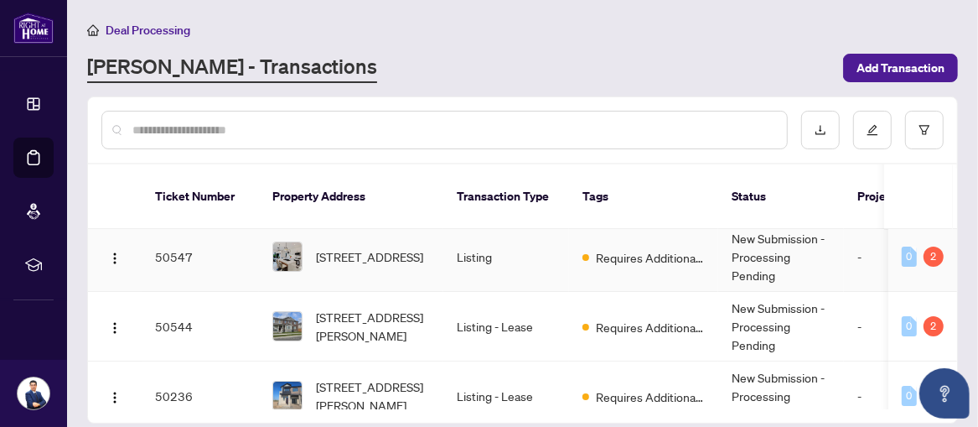
scroll to position [101, 0]
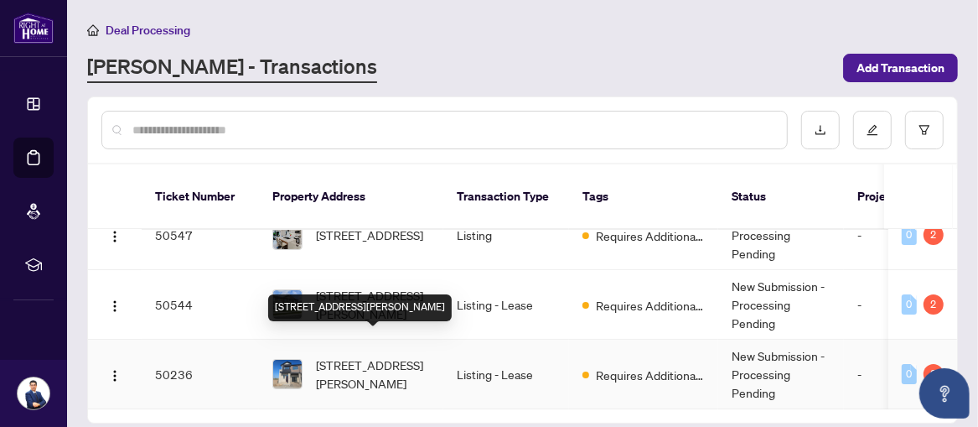
click at [351, 355] on span "[STREET_ADDRESS][PERSON_NAME]" at bounding box center [373, 373] width 114 height 37
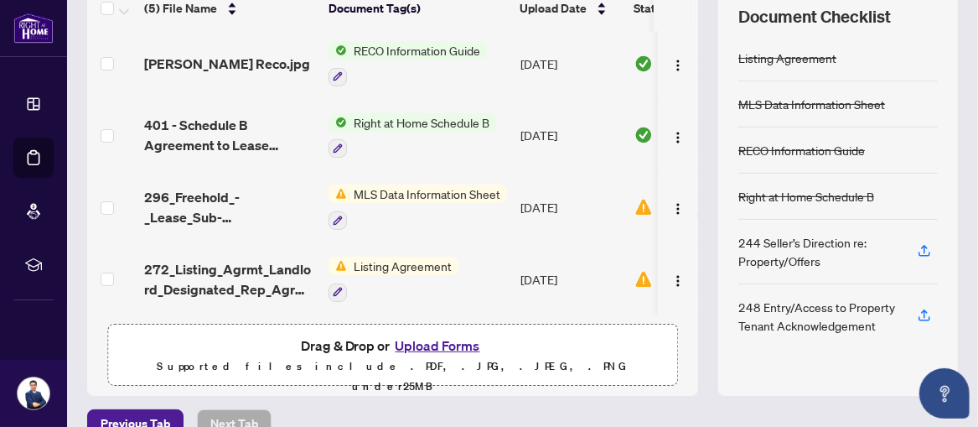
scroll to position [272, 0]
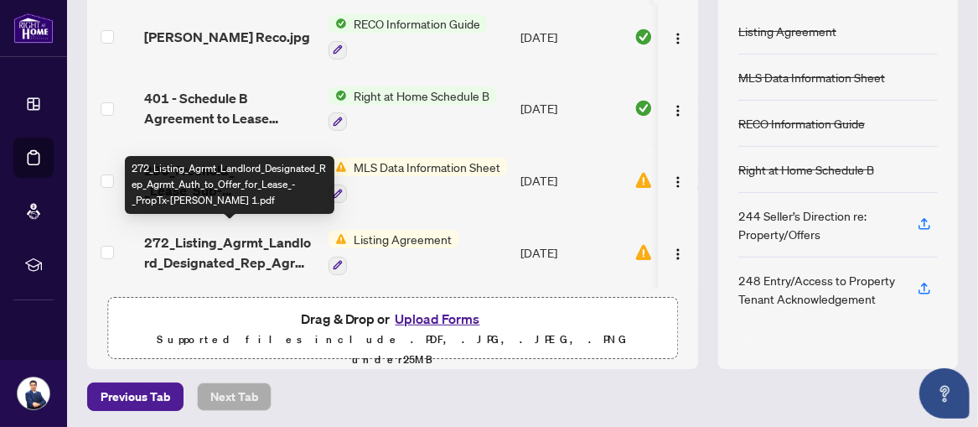
click at [226, 240] on span "272_Listing_Agrmt_Landlord_Designated_Rep_Agrmt_Auth_to_Offer_for_Lease_-_PropT…" at bounding box center [229, 252] width 171 height 40
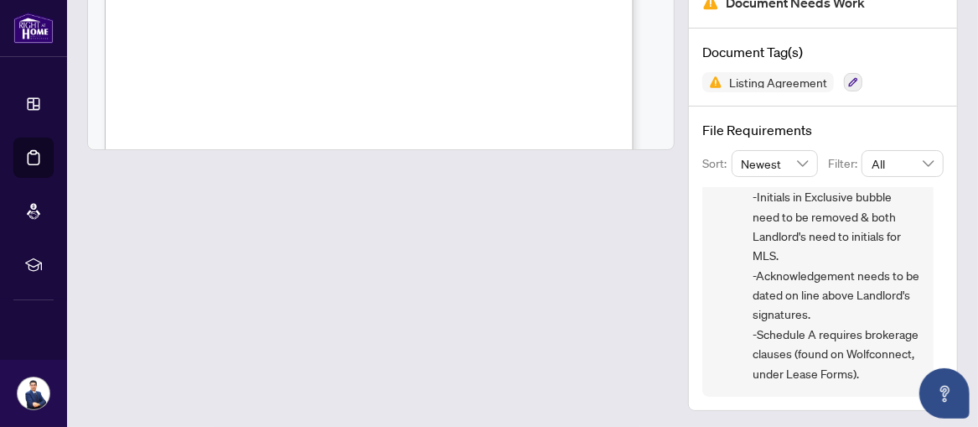
scroll to position [89, 0]
